Goal: Task Accomplishment & Management: Use online tool/utility

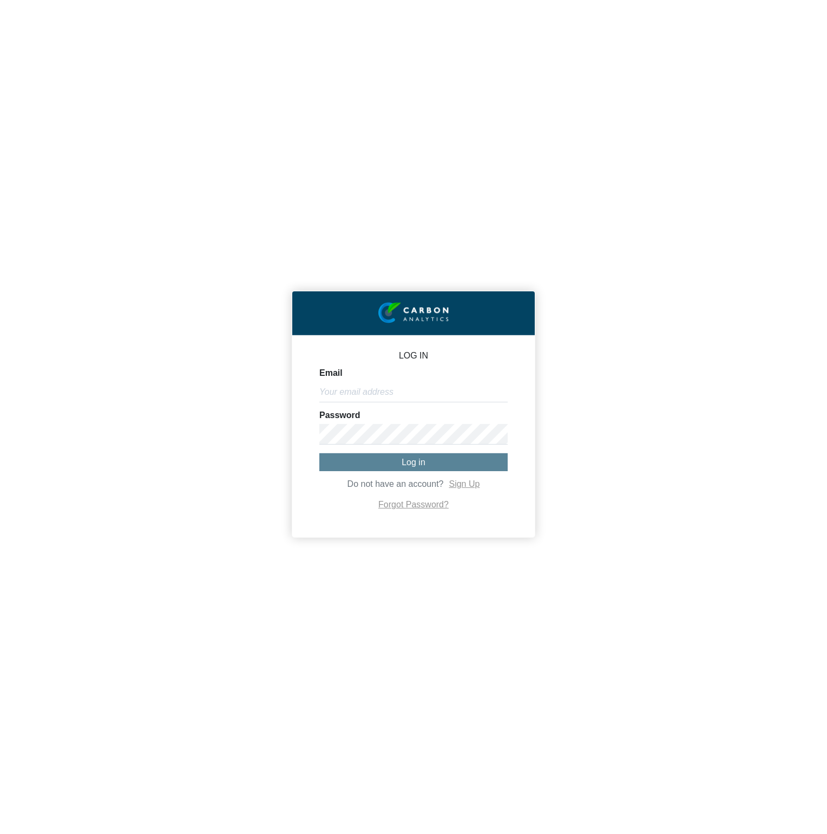
click at [667, 408] on div "LOG IN Email Password Log in Do not have an account? Sign Up Forgot Password?" at bounding box center [413, 417] width 827 height 834
click at [438, 392] on input "Email" at bounding box center [413, 392] width 188 height 21
paste input "[PERSON_NAME][EMAIL_ADDRESS][DOMAIN_NAME]"
type input "[PERSON_NAME][EMAIL_ADDRESS][DOMAIN_NAME]"
click at [422, 471] on form "Email michael@co2analytics.com Password Log in Do not have an account? Sign Up …" at bounding box center [413, 440] width 188 height 143
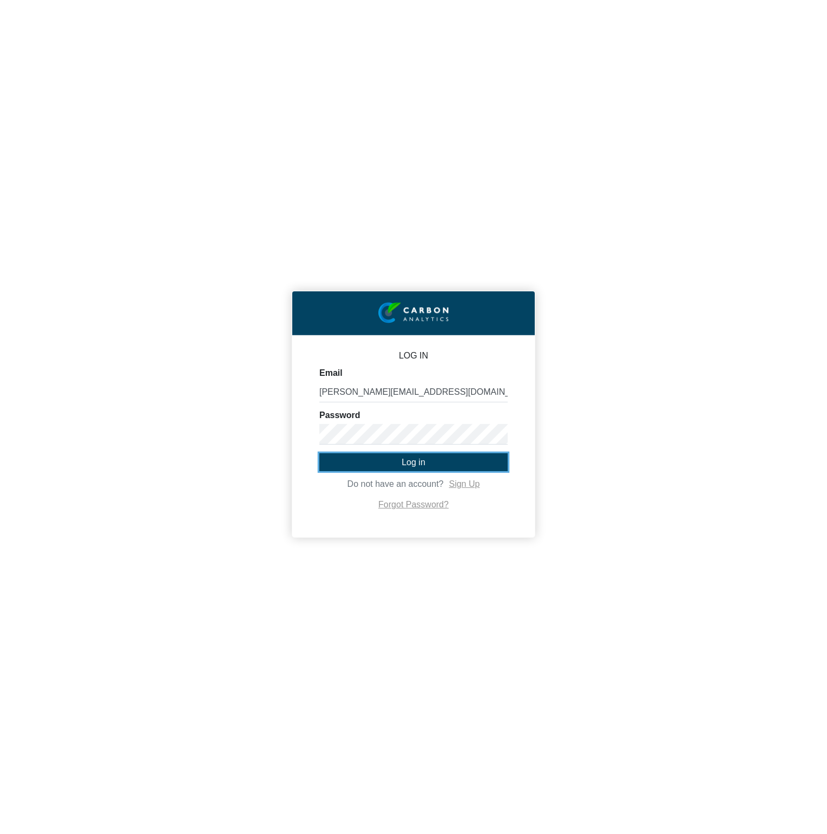
click at [424, 468] on button "Log in" at bounding box center [413, 462] width 188 height 18
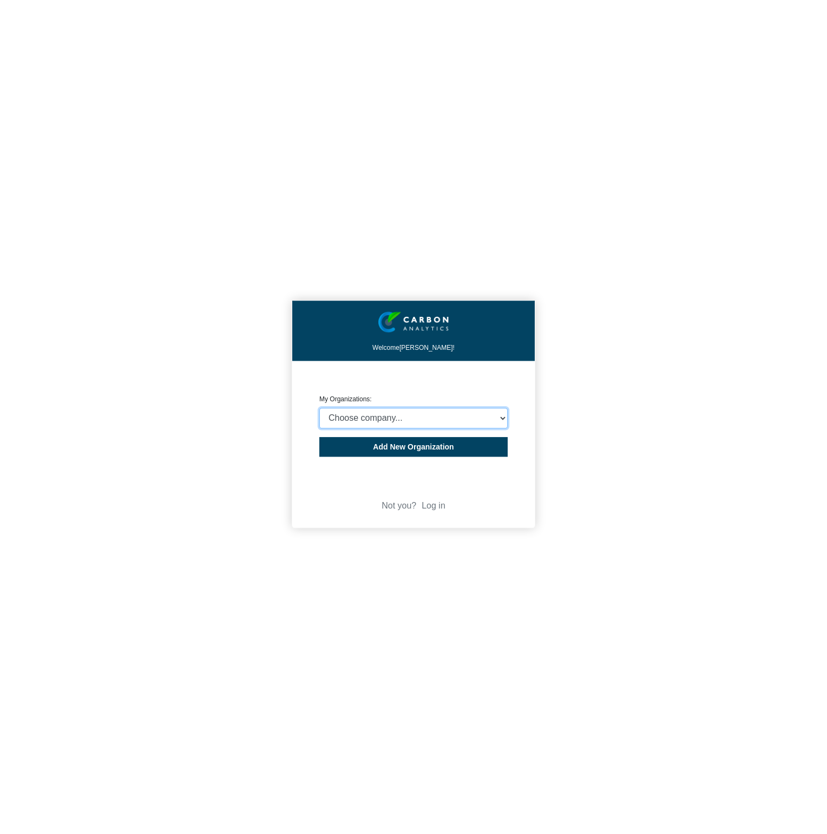
select select "4403414"
click at [319, 408] on select "Choose company... CARBON ANALYTICS LIMITED test6 Nekton Capital Limited Pacha S…" at bounding box center [413, 418] width 188 height 21
click at [638, 424] on div "Welcome Michael Thornton! CREATE ORGANIZATION My Organizations: Choose company.…" at bounding box center [413, 417] width 827 height 834
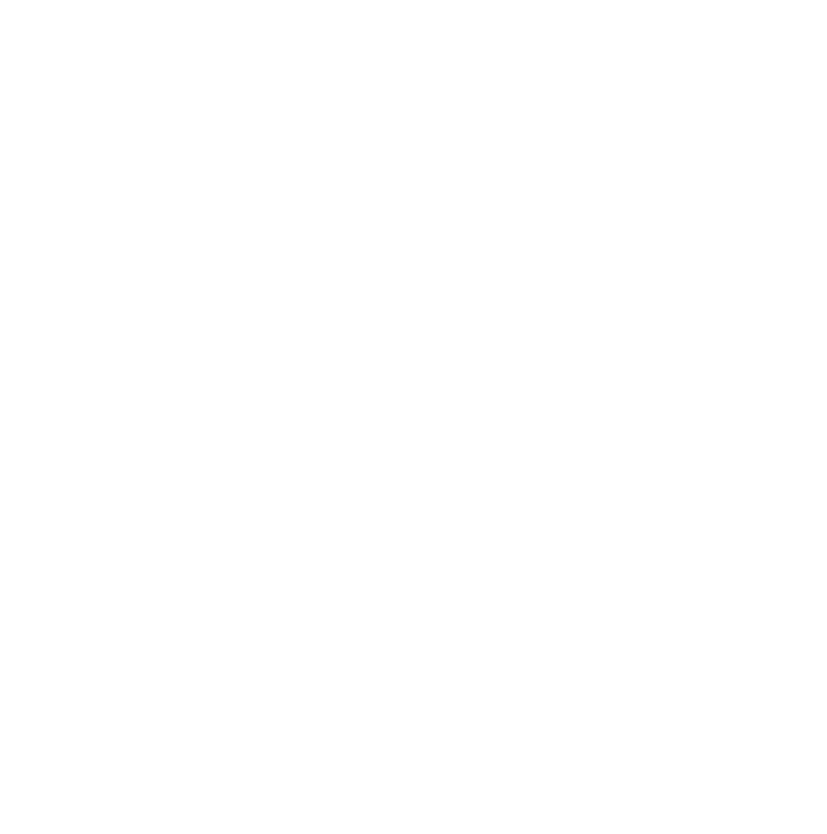
click at [555, 667] on body "We're offline! Leave a message" at bounding box center [413, 417] width 827 height 834
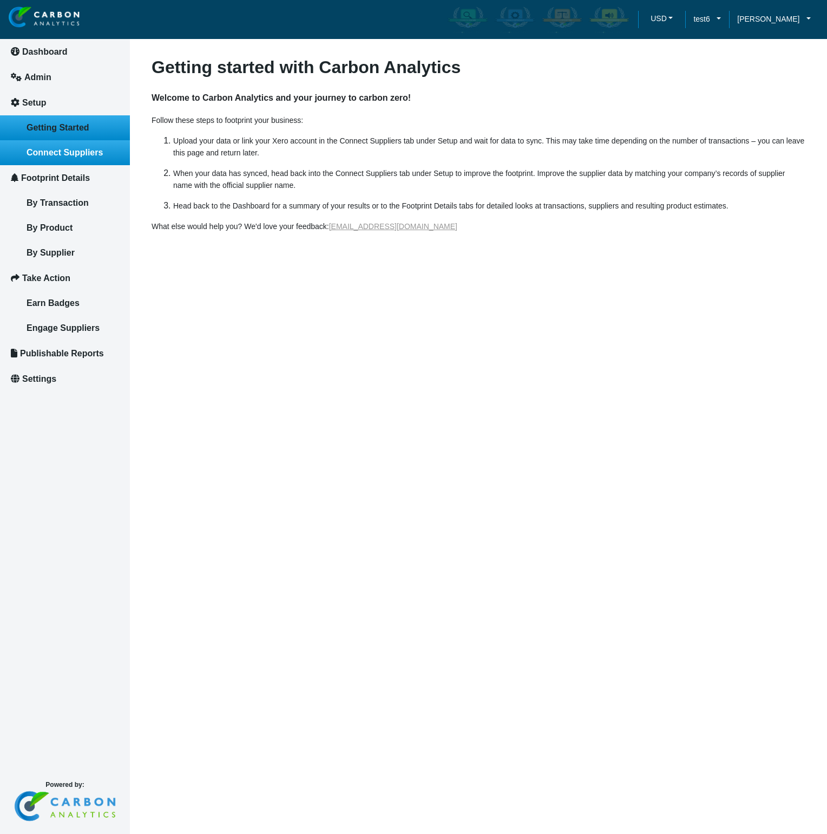
click at [88, 153] on span "Connect Suppliers" at bounding box center [65, 152] width 76 height 9
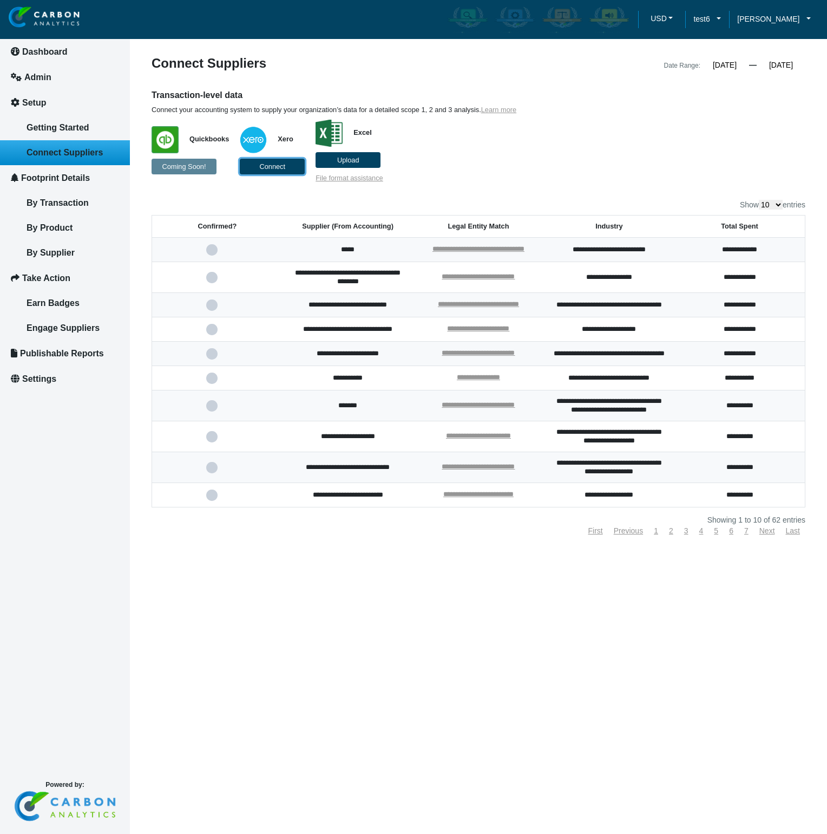
click at [251, 166] on button "Connect" at bounding box center [272, 167] width 65 height 16
click at [642, 147] on div "Transaction-level data Connect your accounting system to supply your organizati…" at bounding box center [394, 135] width 503 height 93
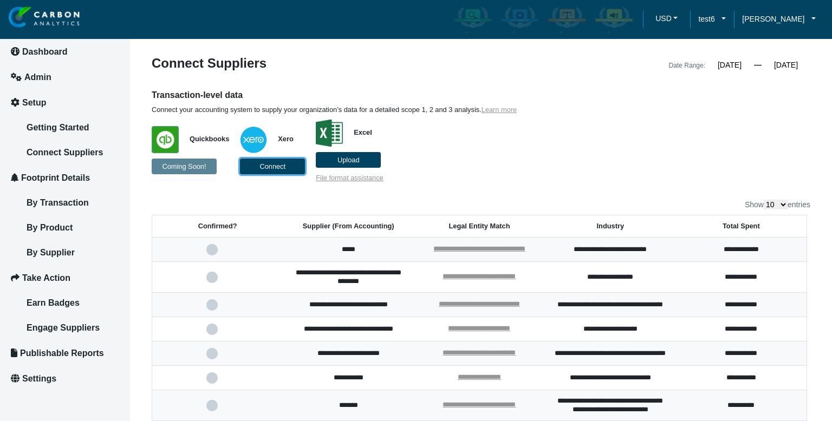
click at [278, 169] on span "Connect" at bounding box center [272, 166] width 26 height 8
click at [258, 168] on button "Connect" at bounding box center [272, 167] width 65 height 16
